Goal: Information Seeking & Learning: Learn about a topic

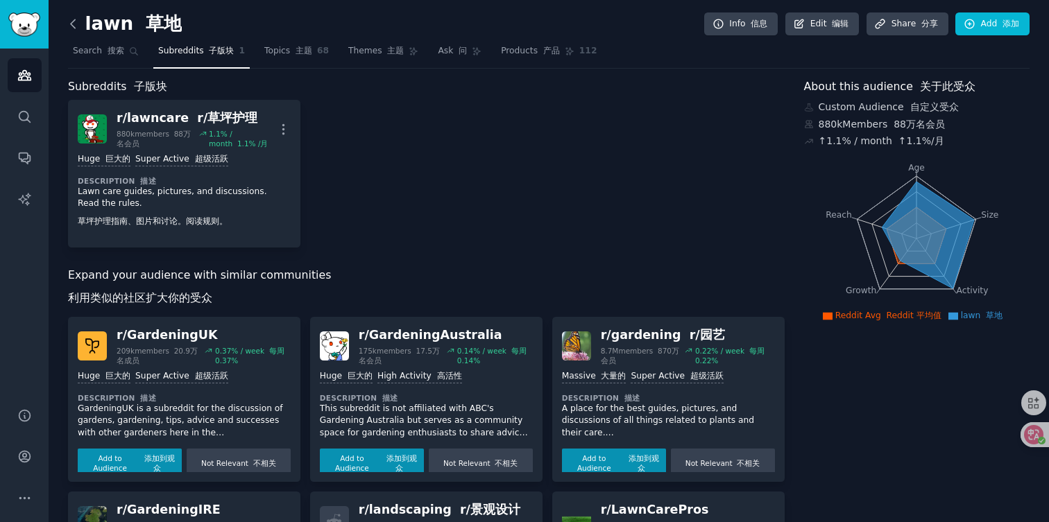
click at [69, 19] on icon at bounding box center [73, 24] width 15 height 15
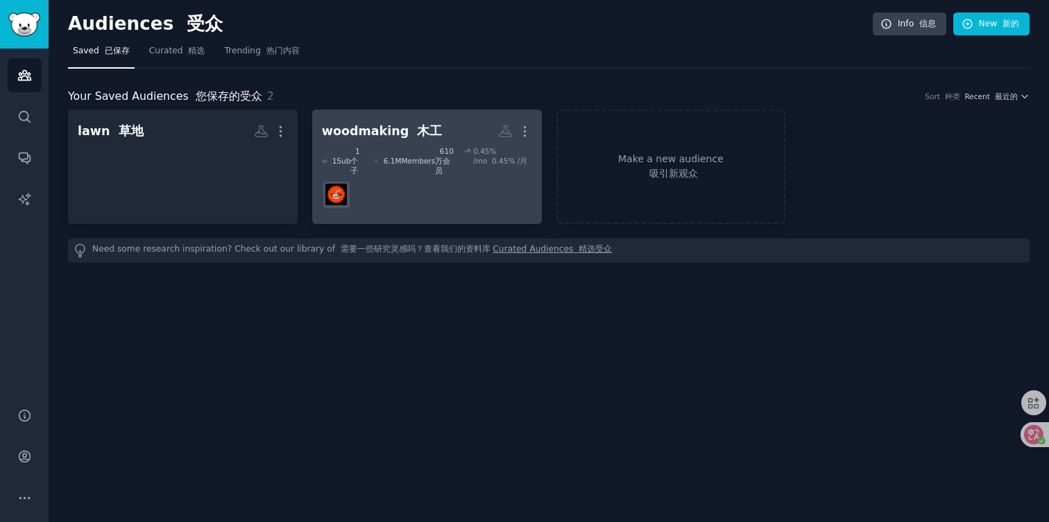
click at [374, 147] on div "6.1M Members 610万会员" at bounding box center [414, 160] width 80 height 29
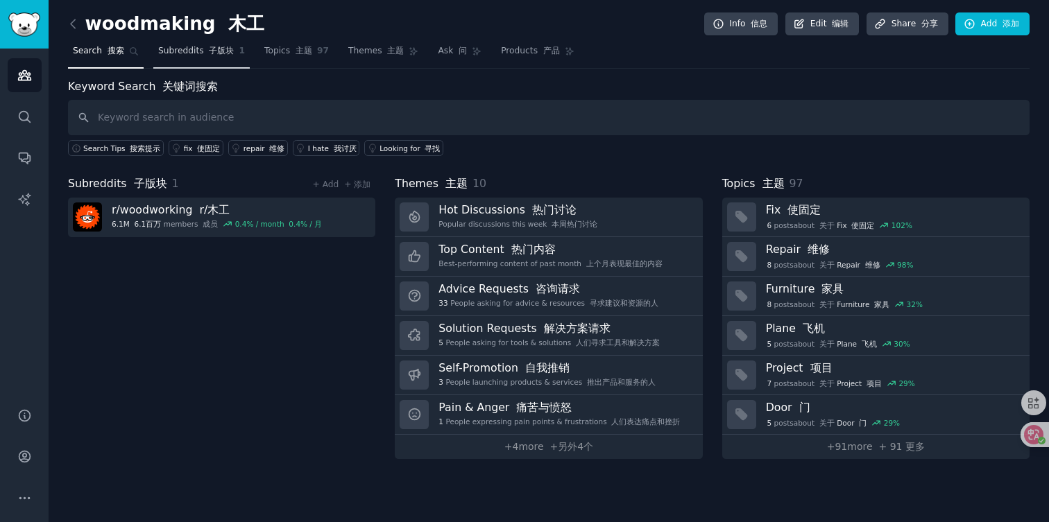
click at [210, 56] on span "Subreddits 子版块" at bounding box center [196, 51] width 76 height 12
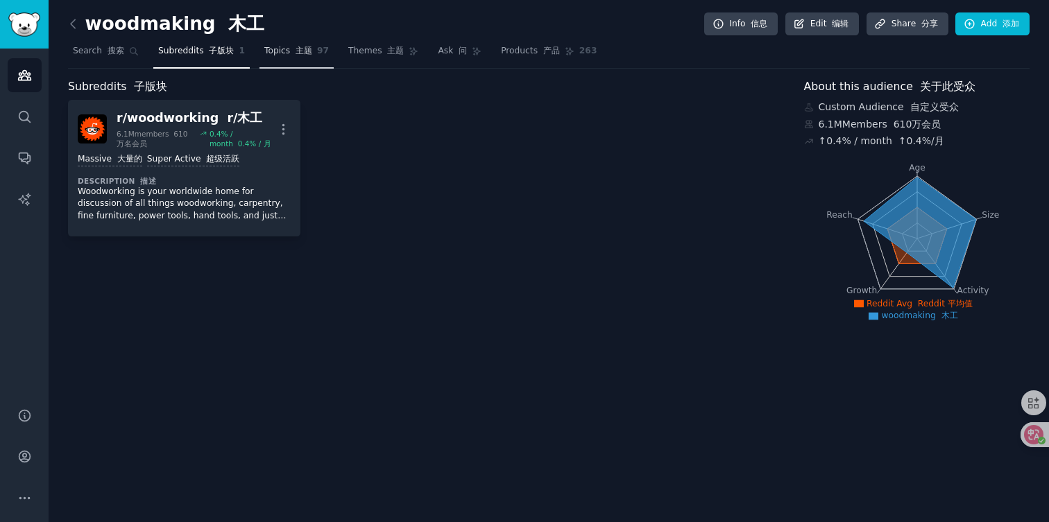
click at [282, 46] on span "Topics 主题" at bounding box center [288, 51] width 48 height 12
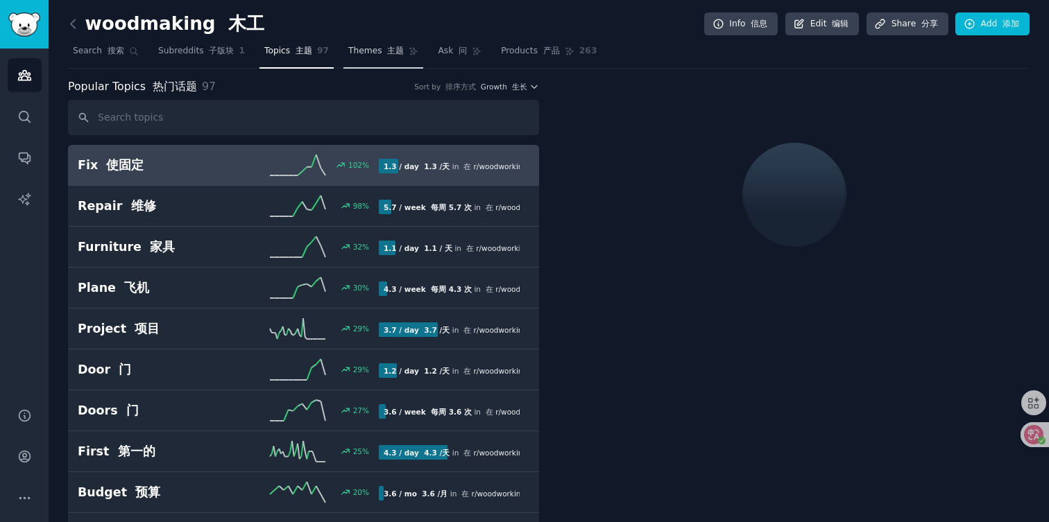
click at [387, 51] on font "主题" at bounding box center [395, 51] width 17 height 10
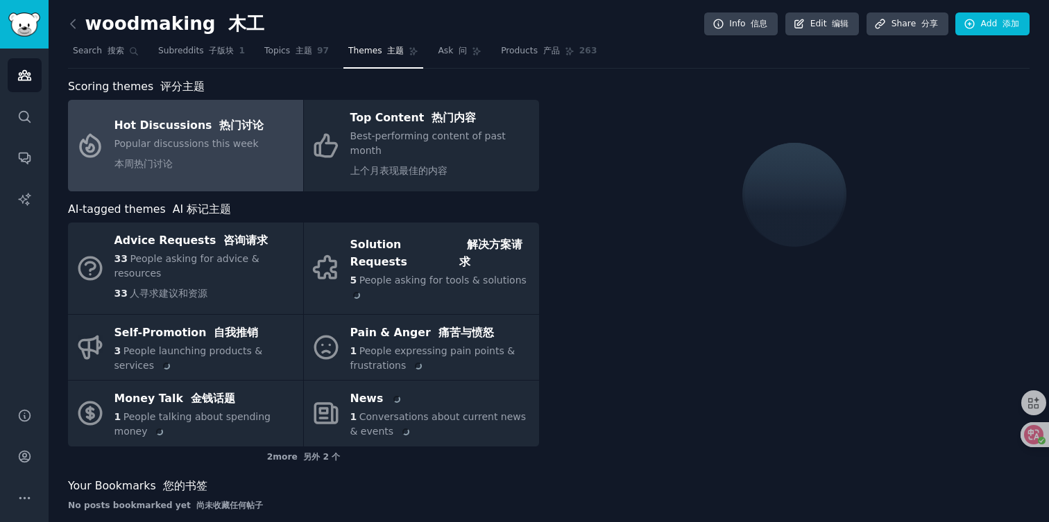
click at [288, 61] on link "Topics 主题 97" at bounding box center [296, 54] width 74 height 28
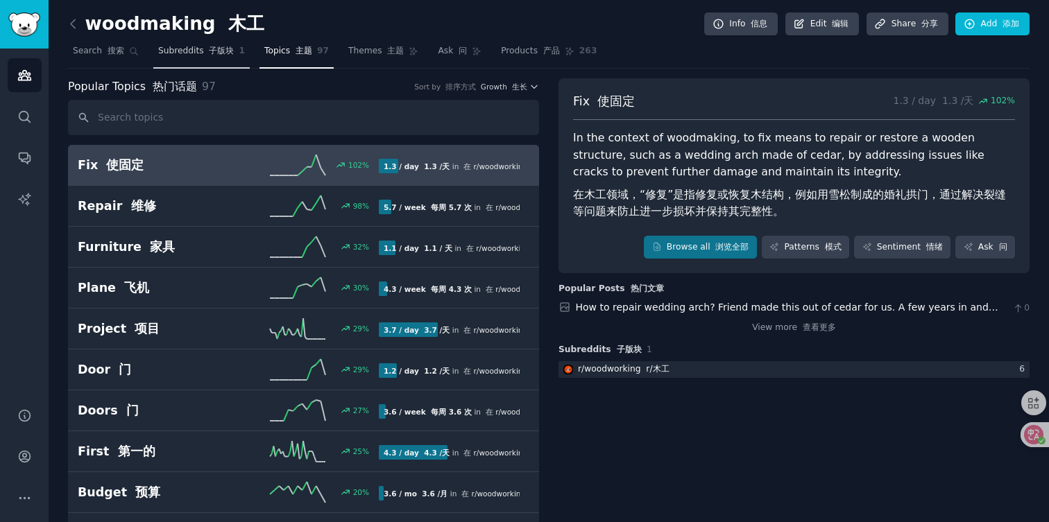
click at [185, 62] on link "Subreddits 子版块 1" at bounding box center [201, 54] width 96 height 28
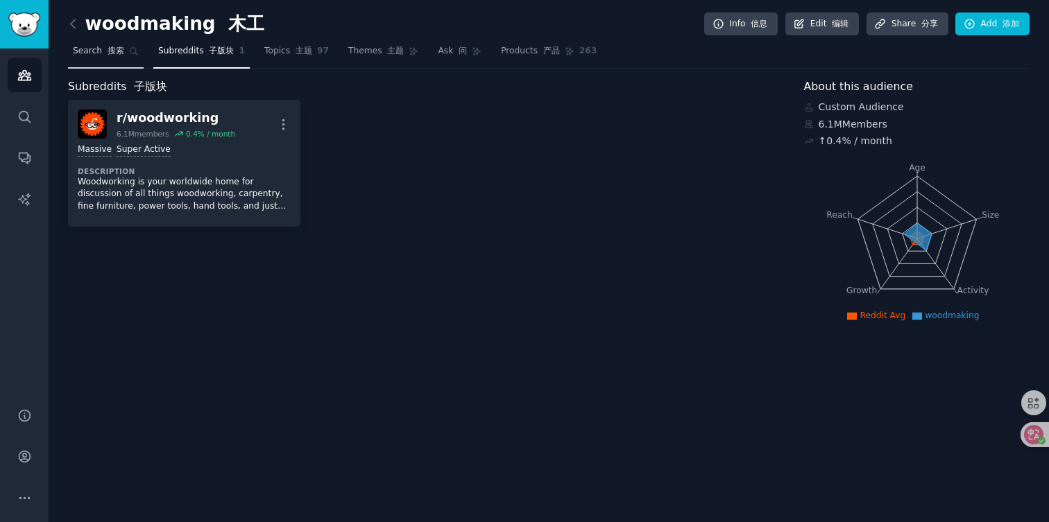
click at [118, 55] on font "搜索" at bounding box center [116, 51] width 17 height 10
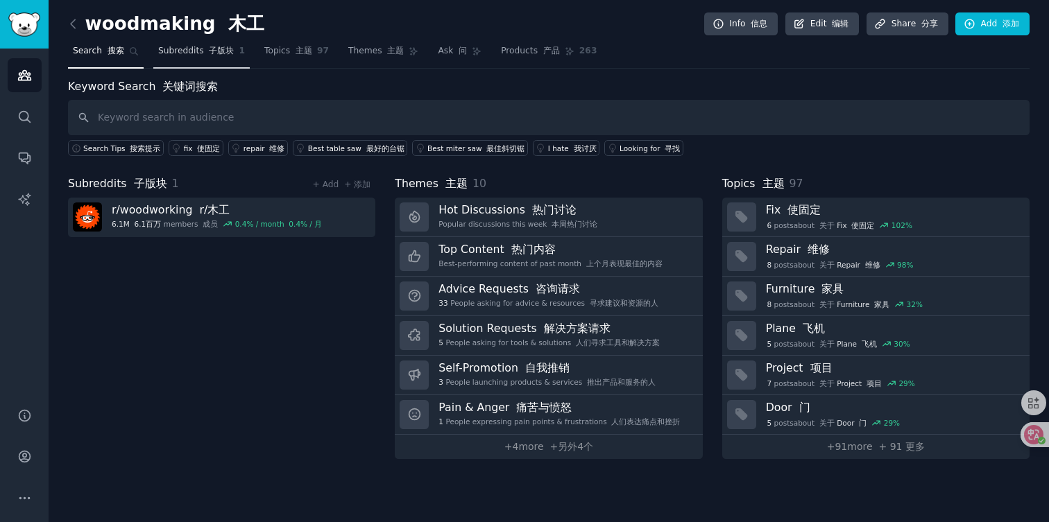
click at [180, 67] on link "Subreddits 子版块 1" at bounding box center [201, 54] width 96 height 28
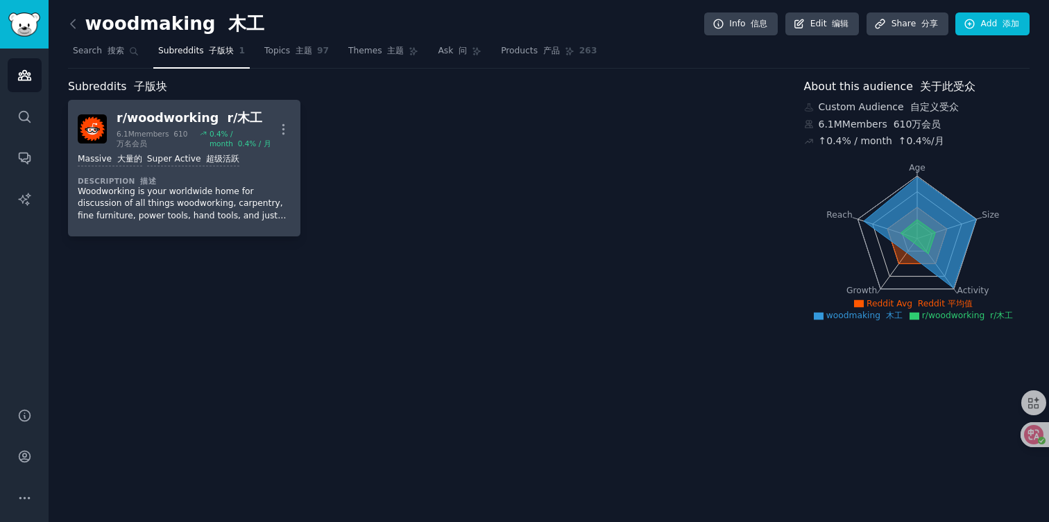
click at [148, 131] on div "6.1M members 610万名会员" at bounding box center [156, 138] width 78 height 19
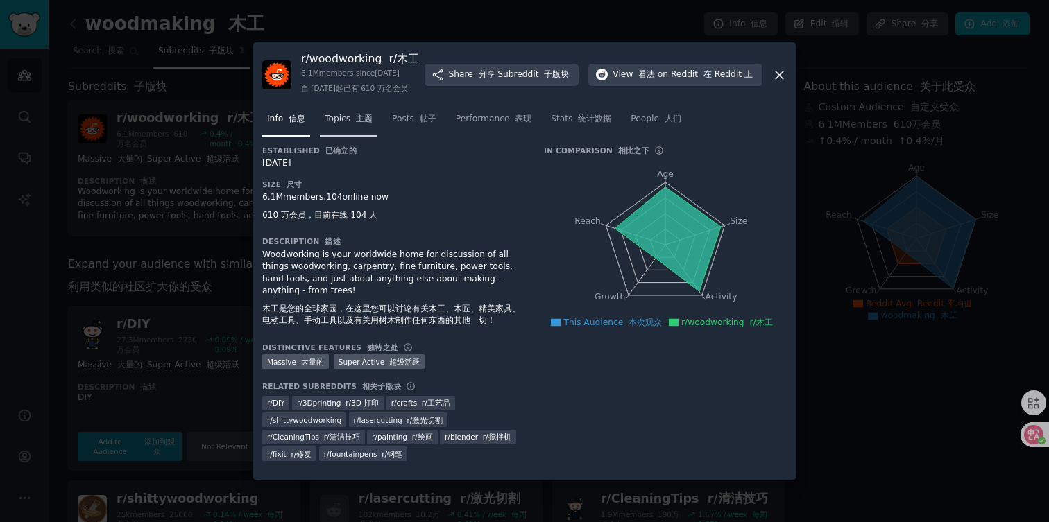
click at [361, 137] on link "Topics 主题" at bounding box center [349, 122] width 58 height 28
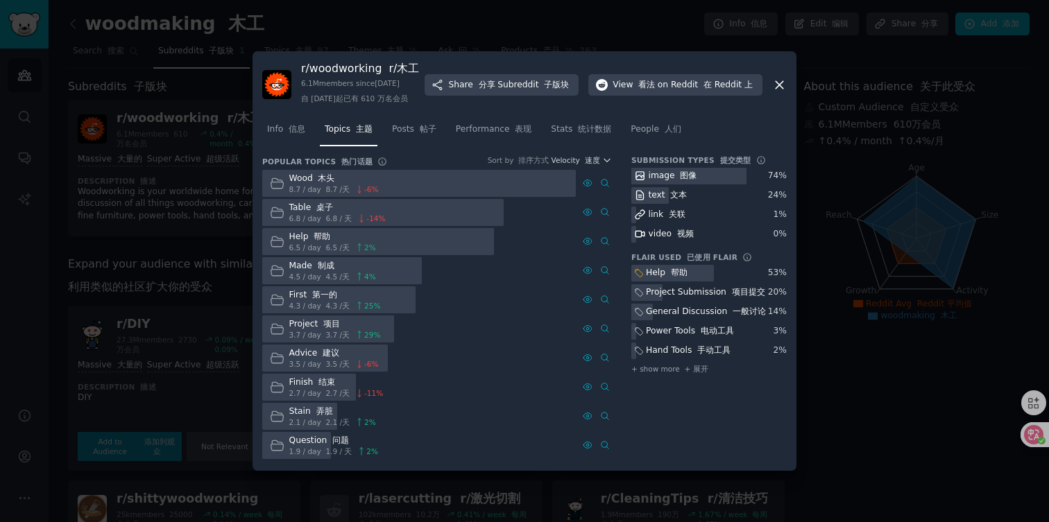
click at [422, 156] on div "Info 信息 Topics 主题 Posts 帖子 Performance 表现 Stats 统计数据 People 人们" at bounding box center [524, 132] width 524 height 47
click at [422, 143] on link "Posts 帖子" at bounding box center [414, 133] width 54 height 28
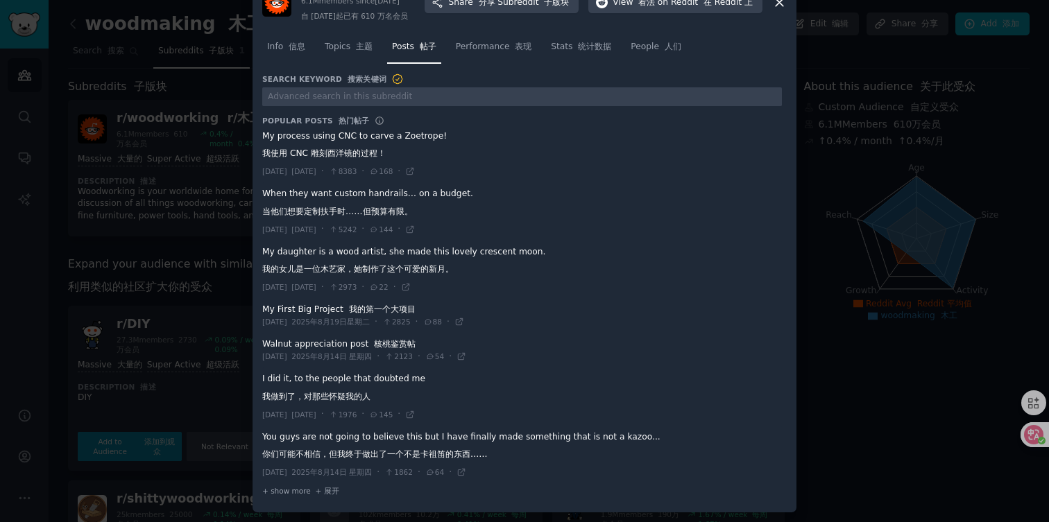
scroll to position [56, 0]
click at [474, 44] on span "Performance 表现" at bounding box center [494, 47] width 76 height 12
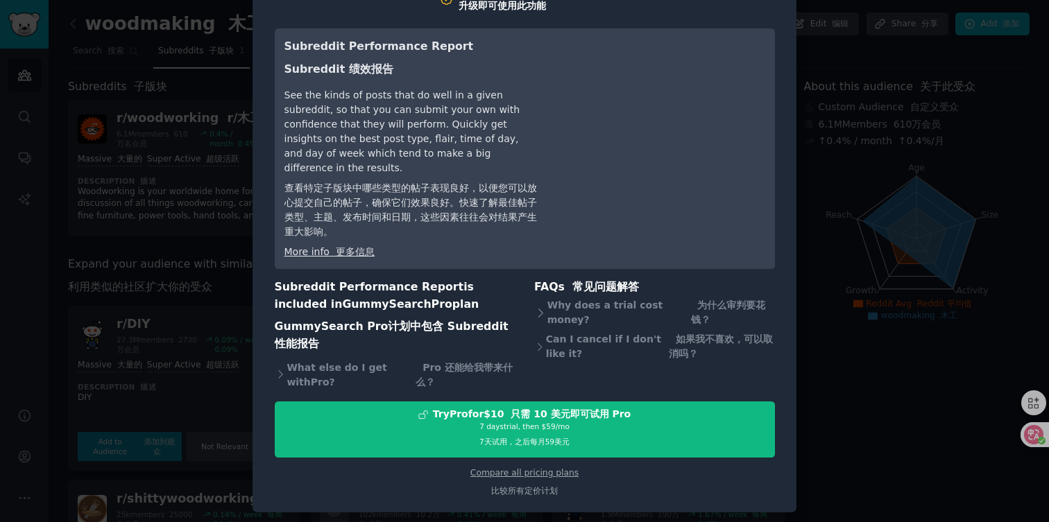
scroll to position [123, 0]
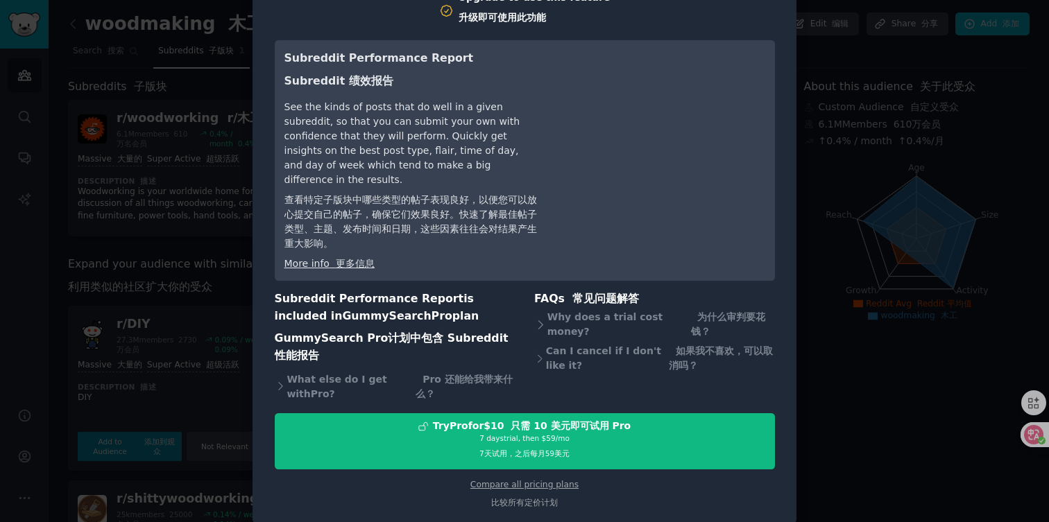
click at [887, 398] on div at bounding box center [524, 261] width 1049 height 522
